Goal: Contribute content: Add original content to the website for others to see

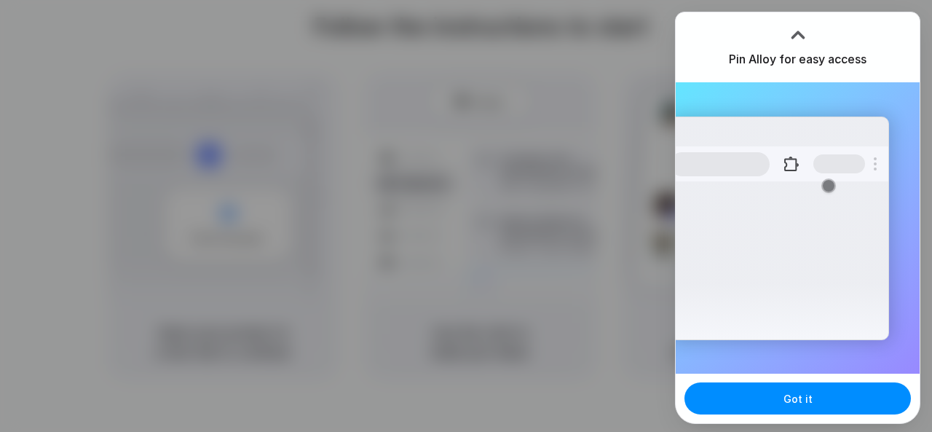
click at [799, 34] on div at bounding box center [798, 35] width 22 height 22
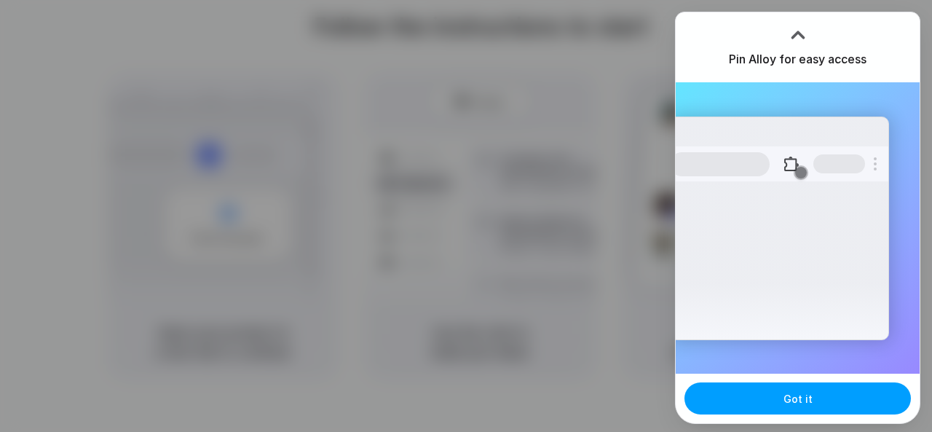
click at [814, 391] on button "Got it" at bounding box center [797, 398] width 226 height 32
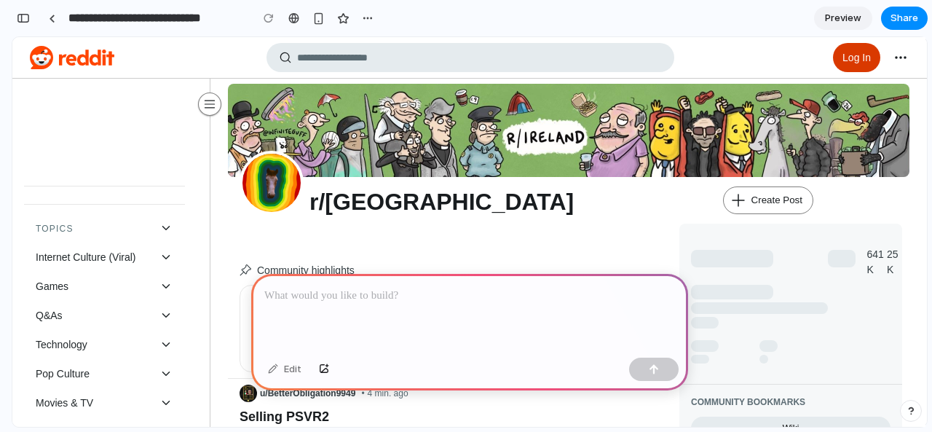
click at [317, 305] on div at bounding box center [469, 313] width 437 height 78
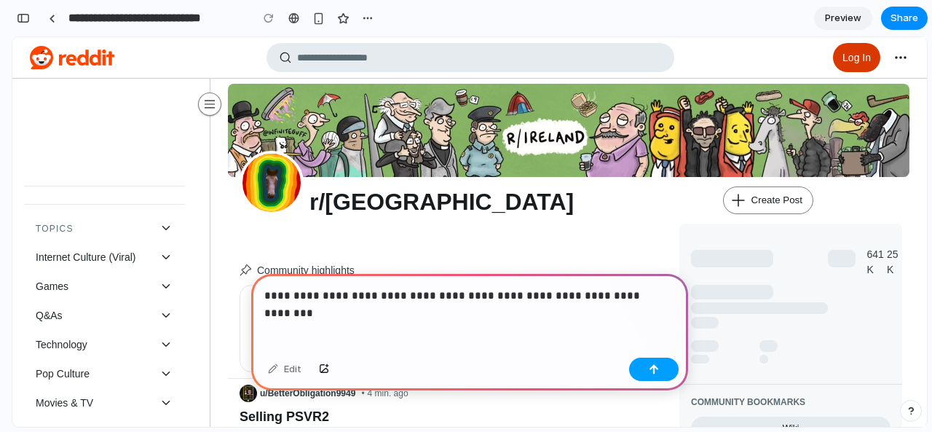
click at [644, 366] on button "button" at bounding box center [653, 368] width 49 height 23
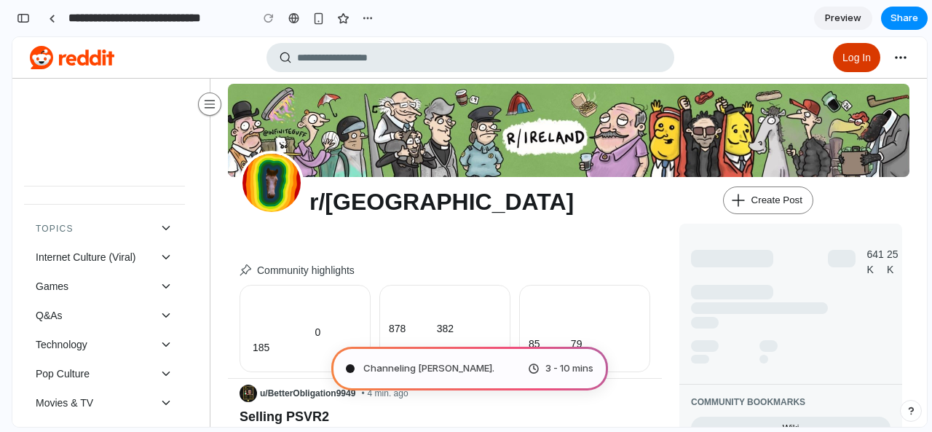
type input "**********"
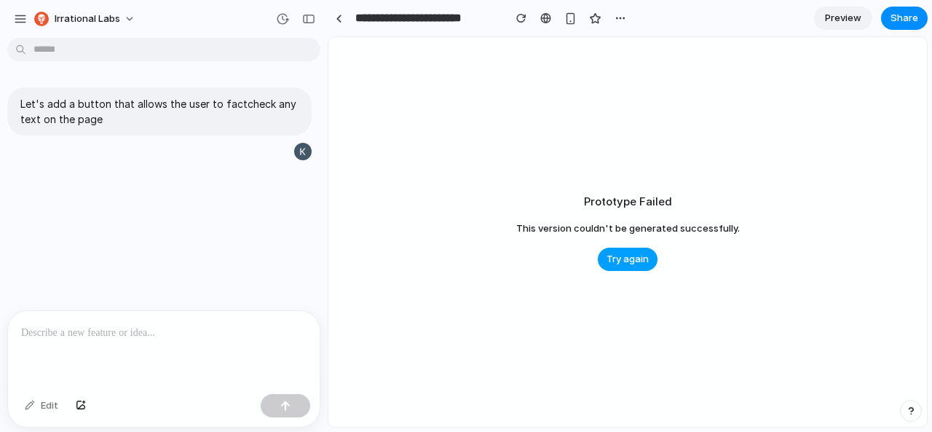
click at [630, 255] on span "Try again" at bounding box center [627, 259] width 42 height 15
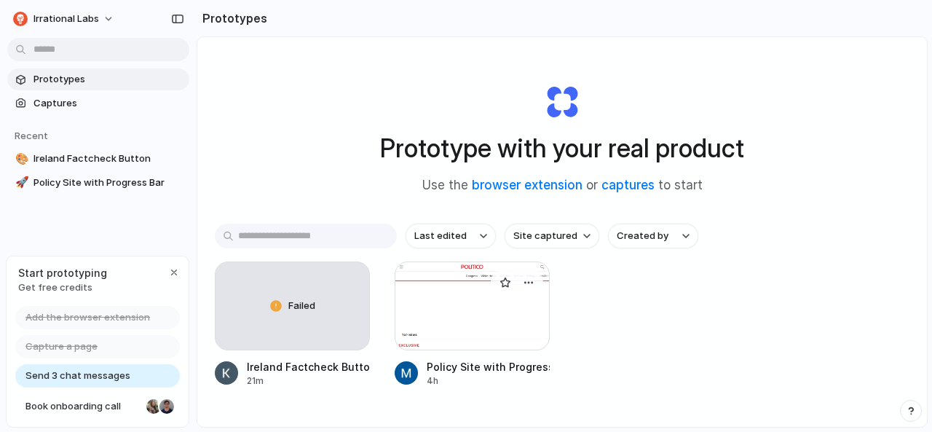
click at [422, 314] on div at bounding box center [472, 305] width 155 height 89
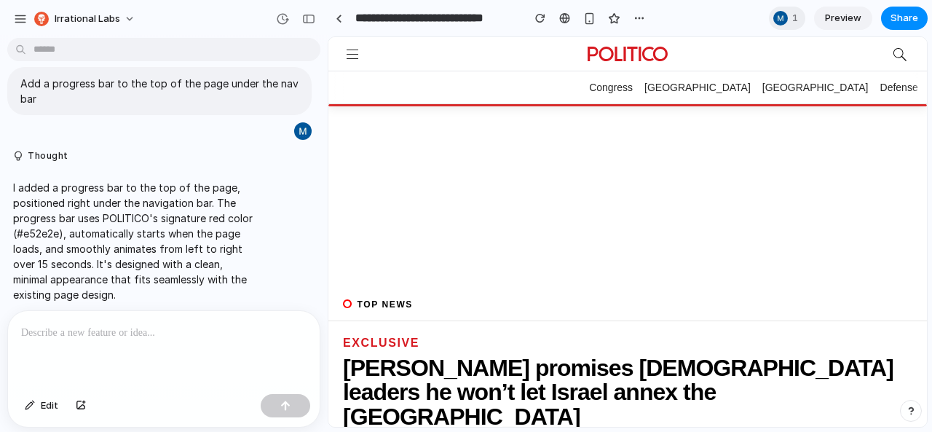
scroll to position [32, 0]
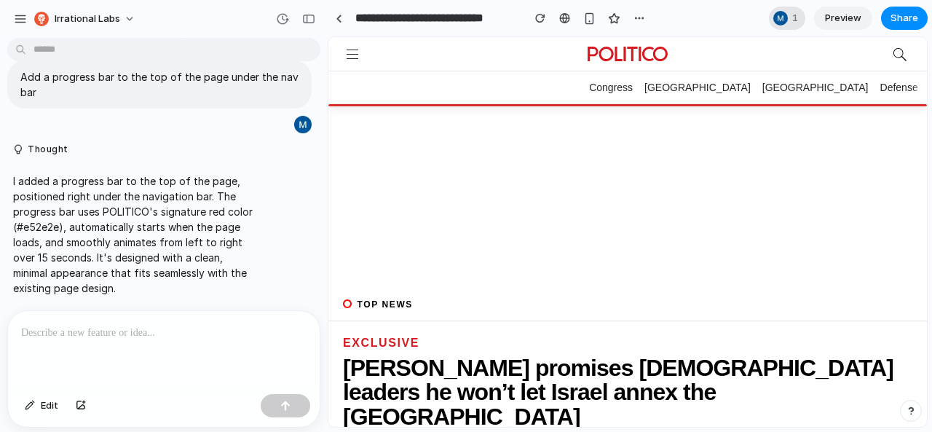
click at [788, 15] on div at bounding box center [780, 17] width 17 height 17
click at [788, 15] on div "Seen by Monica Zhang" at bounding box center [466, 216] width 932 height 432
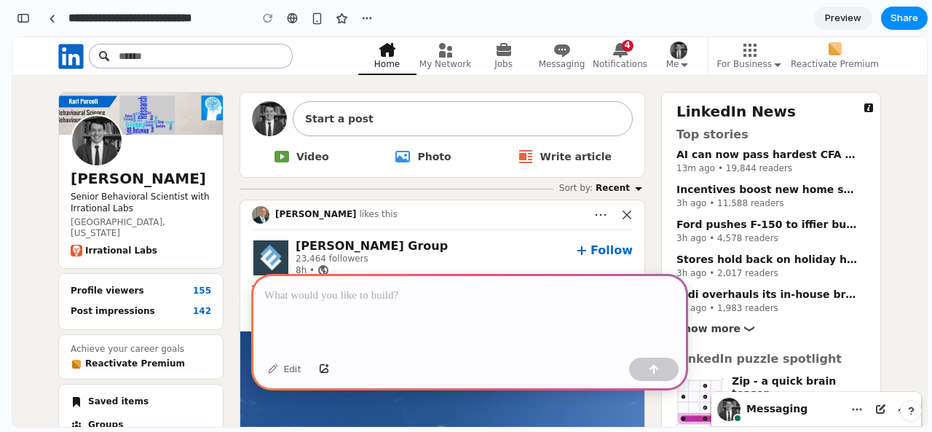
scroll to position [0, 13]
click at [360, 292] on p at bounding box center [469, 295] width 411 height 17
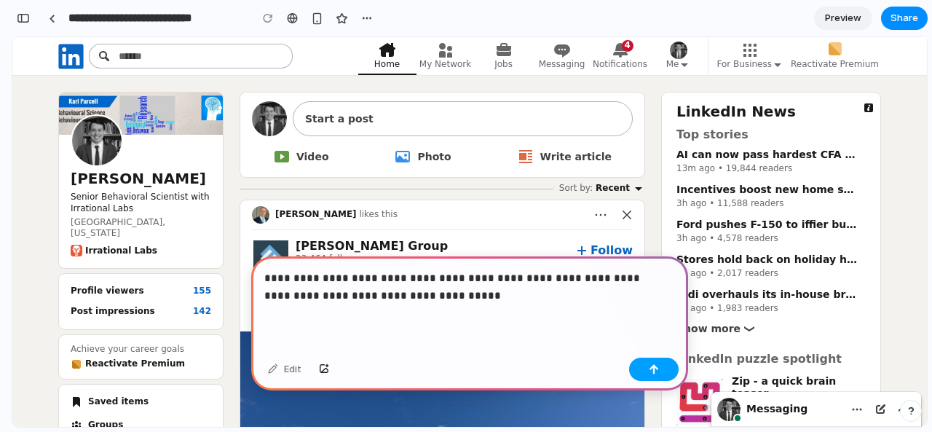
click at [646, 365] on button "button" at bounding box center [653, 368] width 49 height 23
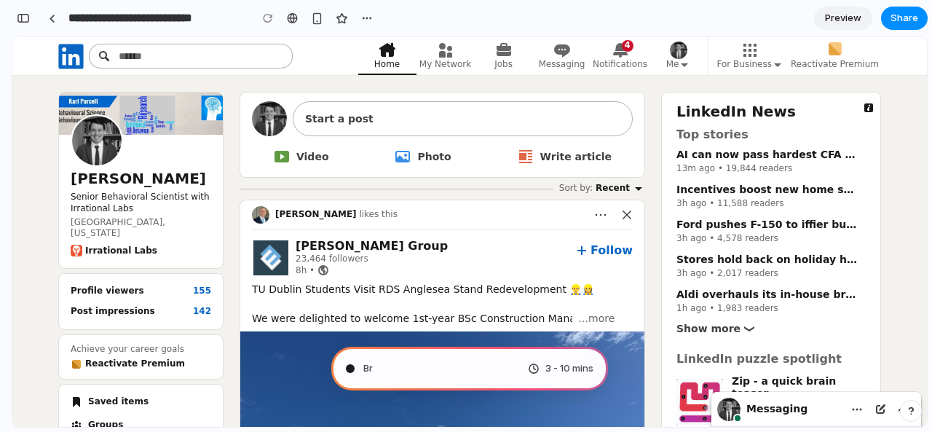
type input "**********"
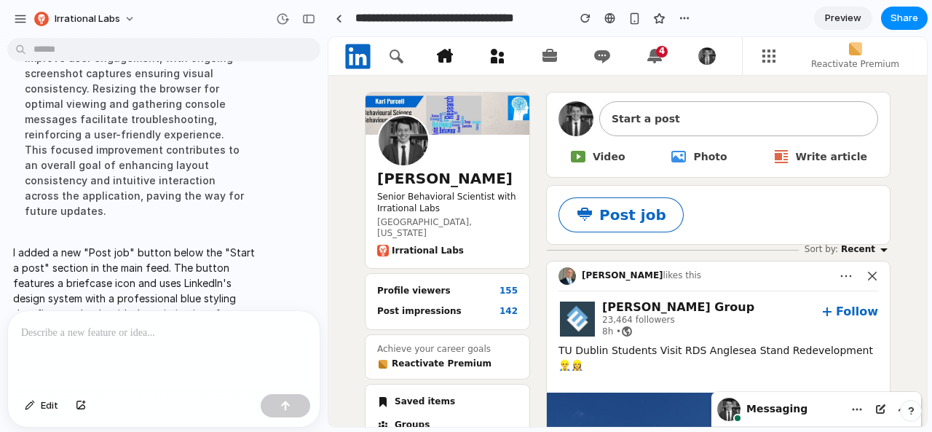
scroll to position [0, 0]
click at [624, 215] on strong "Post job" at bounding box center [632, 214] width 67 height 17
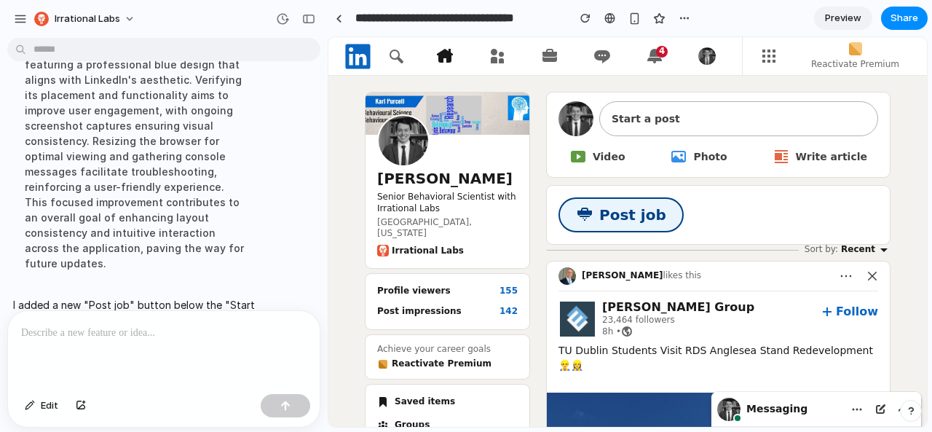
scroll to position [239, 0]
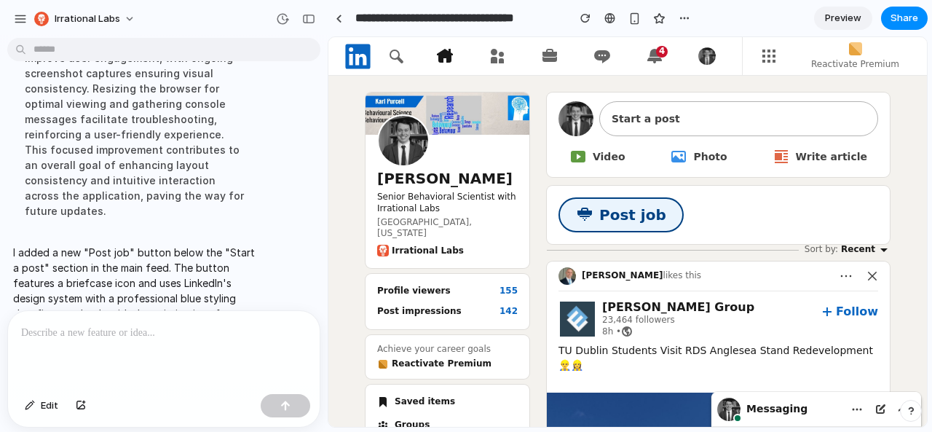
click at [601, 210] on strong "Post job" at bounding box center [632, 214] width 67 height 17
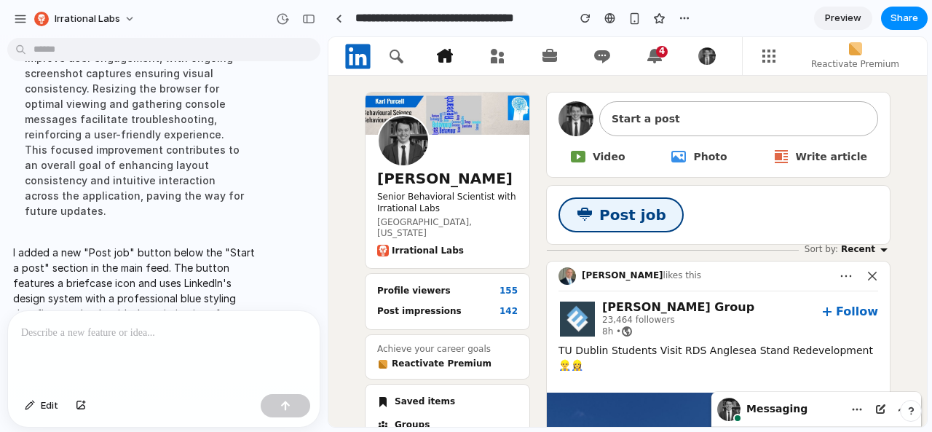
click at [601, 210] on strong "Post job" at bounding box center [632, 214] width 67 height 17
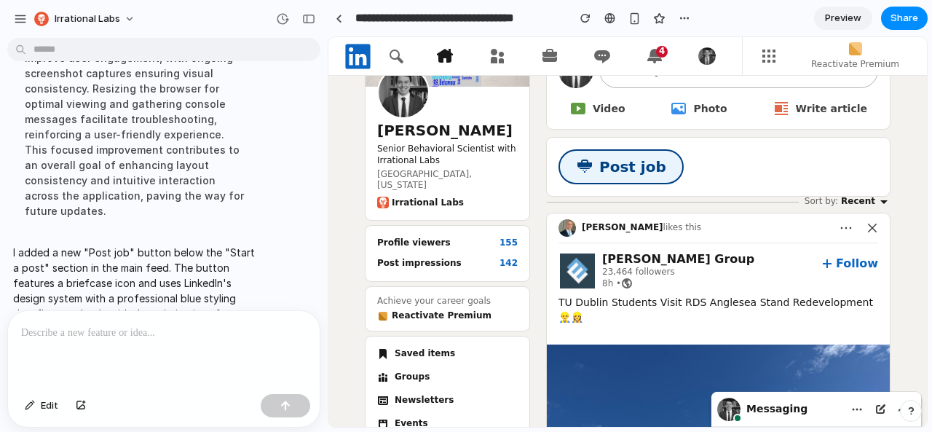
scroll to position [0, 0]
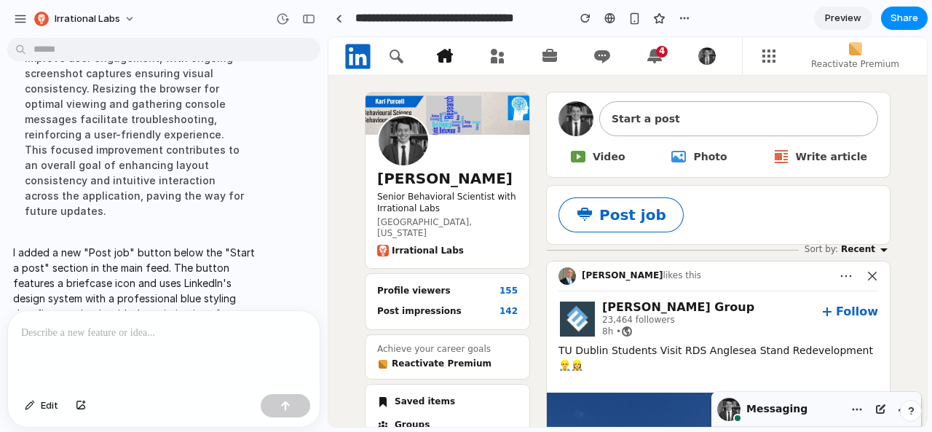
click at [803, 412] on div "Messaging" at bounding box center [778, 409] width 128 height 34
click at [599, 206] on strong "Post job" at bounding box center [632, 214] width 67 height 17
